Goal: Information Seeking & Learning: Learn about a topic

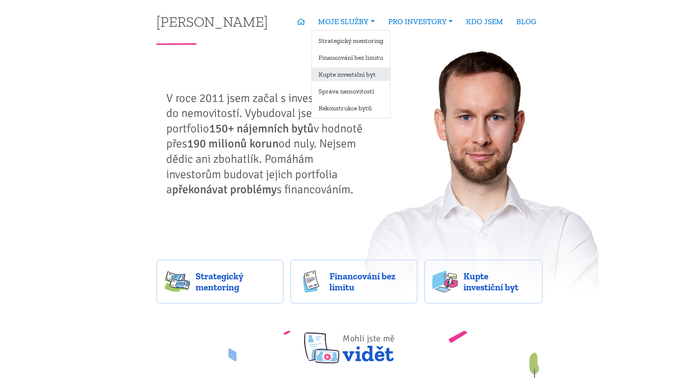
click at [332, 75] on link "Kupte investiční byt" at bounding box center [351, 74] width 78 height 14
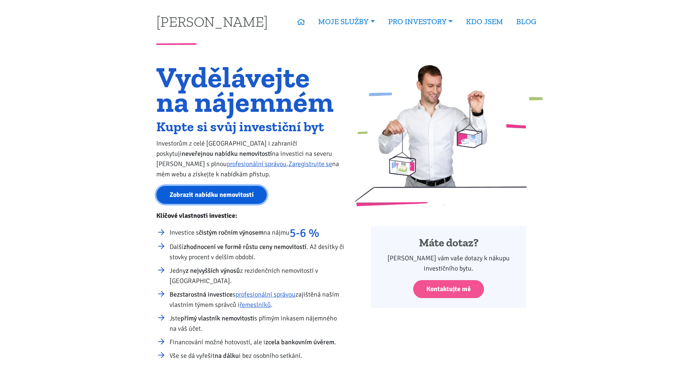
click at [220, 197] on link "Zobrazit nabídku nemovitostí" at bounding box center [211, 195] width 110 height 18
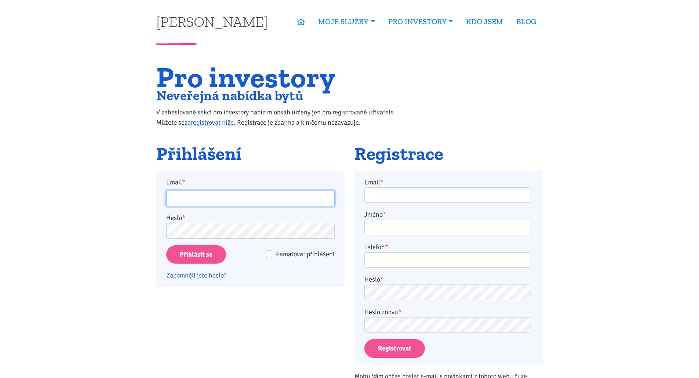
click at [207, 201] on input "Email *" at bounding box center [250, 199] width 168 height 16
type input "[EMAIL_ADDRESS][PERSON_NAME][DOMAIN_NAME]"
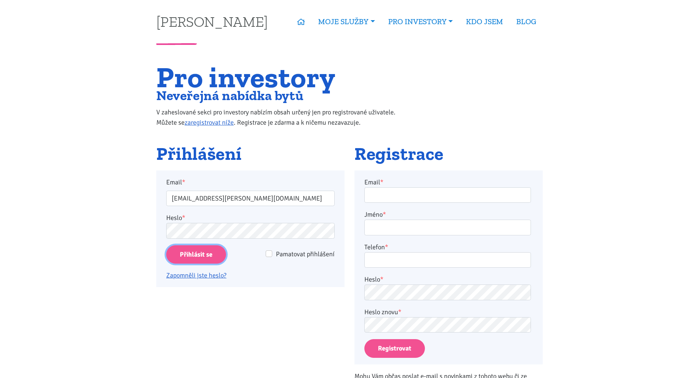
click at [189, 257] on input "Přihlásit se" at bounding box center [196, 254] width 60 height 19
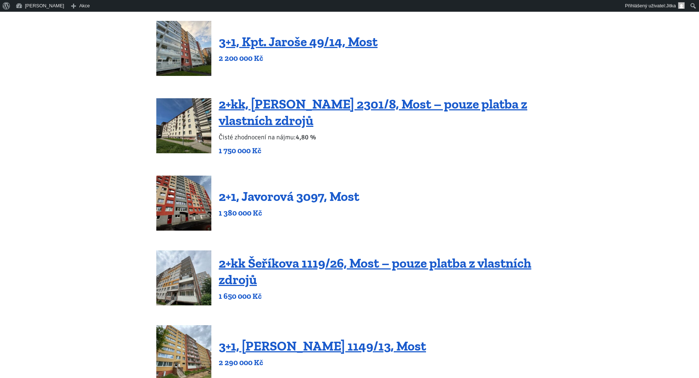
scroll to position [183, 0]
click at [288, 196] on link "2+1, Javorová 3097, Most" at bounding box center [289, 197] width 140 height 16
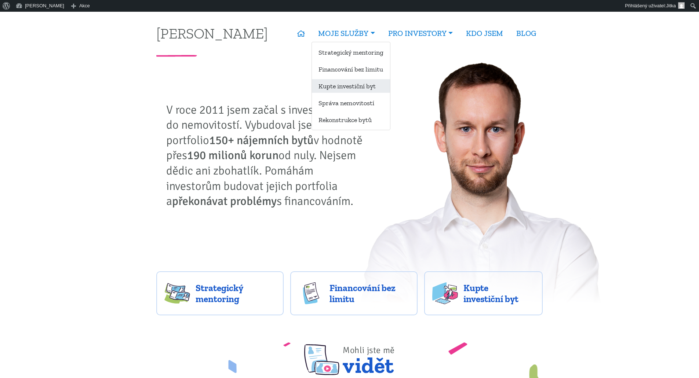
click at [340, 88] on link "Kupte investiční byt" at bounding box center [351, 86] width 78 height 14
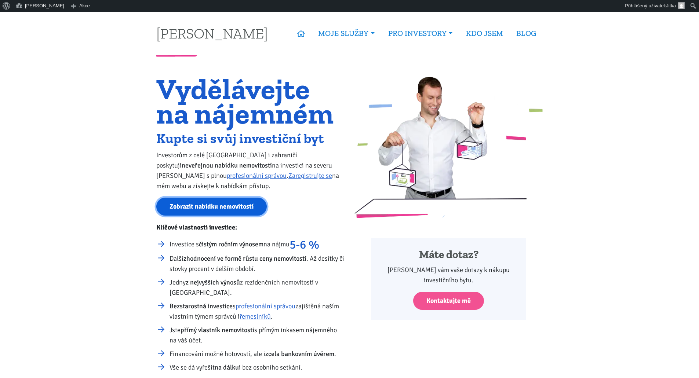
click at [219, 209] on link "Zobrazit nabídku nemovitostí" at bounding box center [211, 207] width 110 height 18
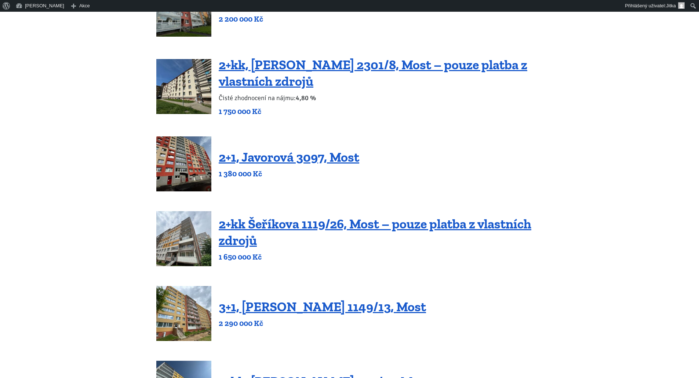
scroll to position [110, 0]
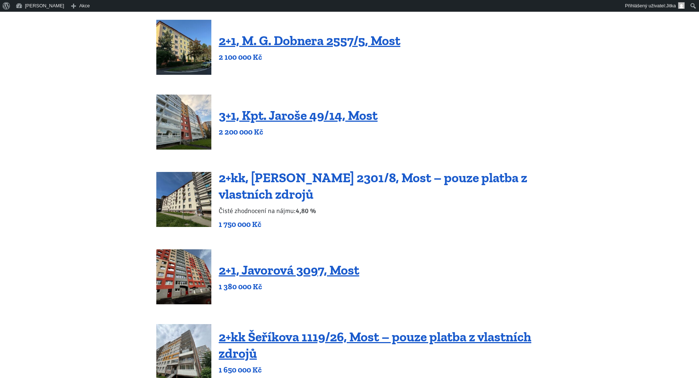
click at [302, 177] on link "2+kk, [PERSON_NAME] 2301/8, Most – pouze platba z vlastních zdrojů" at bounding box center [373, 186] width 308 height 32
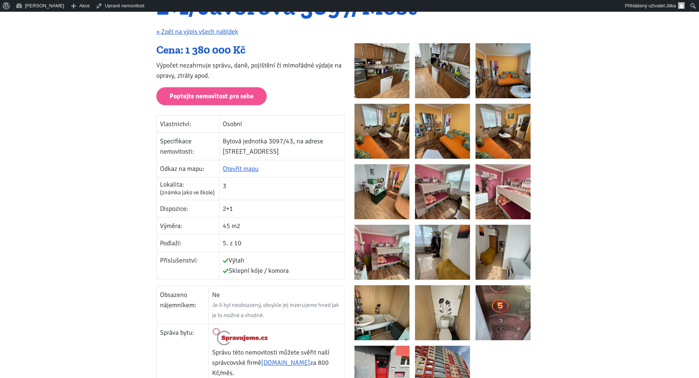
scroll to position [73, 0]
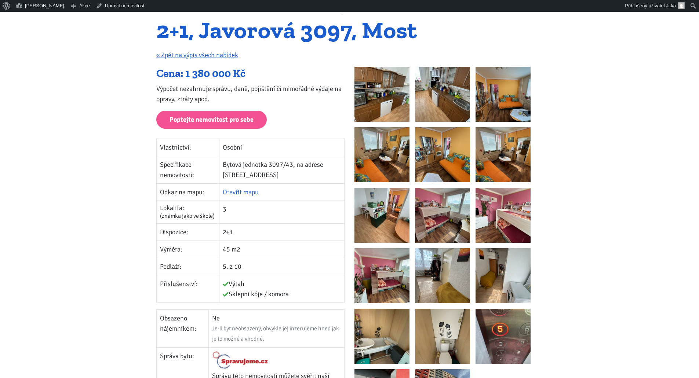
click at [186, 71] on div "Cena: 1 380 000 Kč" at bounding box center [250, 74] width 188 height 14
drag, startPoint x: 158, startPoint y: 72, endPoint x: 253, endPoint y: 73, distance: 95.0
click at [253, 73] on div "Cena: 1 380 000 Kč" at bounding box center [250, 74] width 188 height 14
copy div "Cena: 1 380 000 Kč"
